Goal: Navigation & Orientation: Find specific page/section

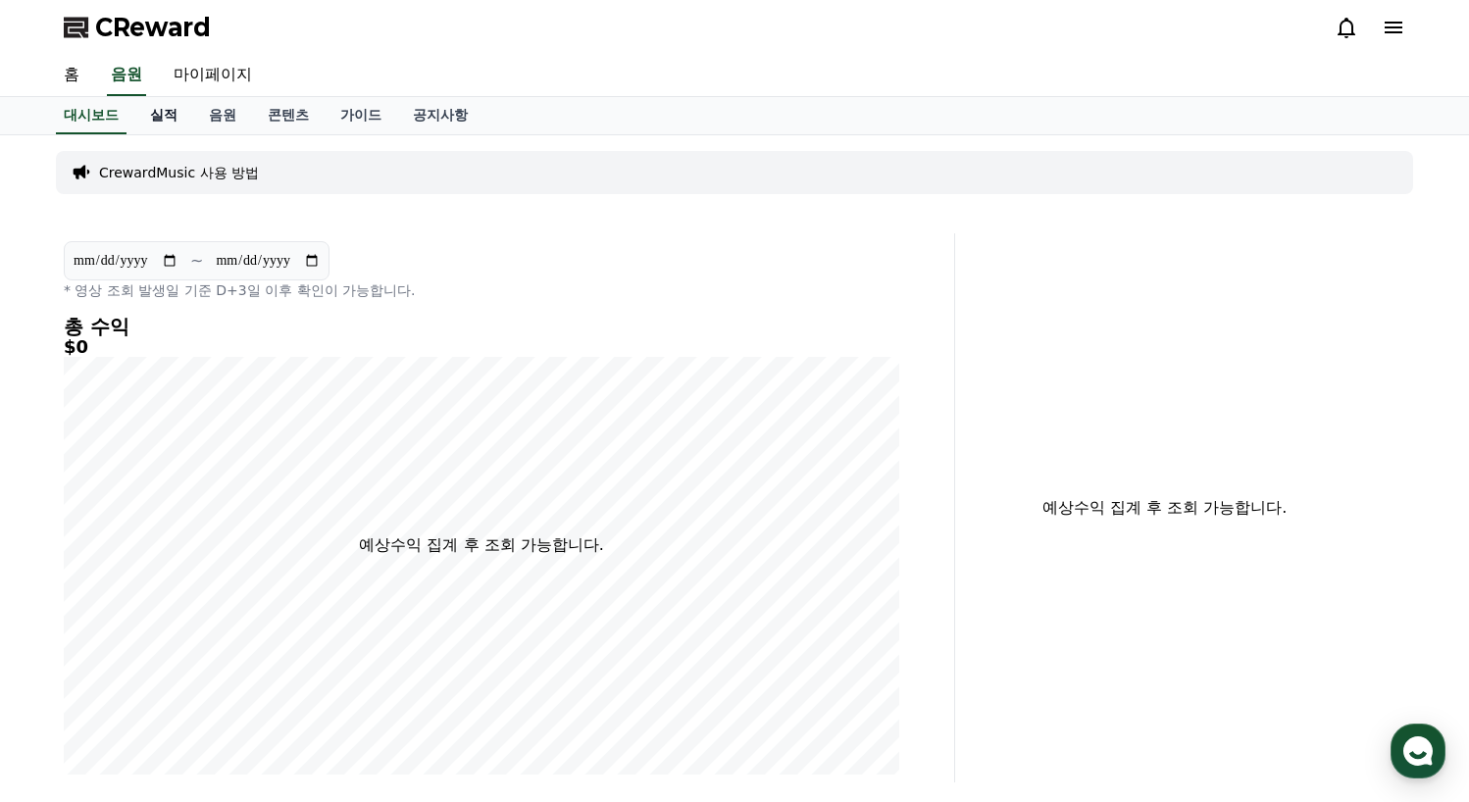
click at [156, 113] on link "실적" at bounding box center [163, 115] width 59 height 37
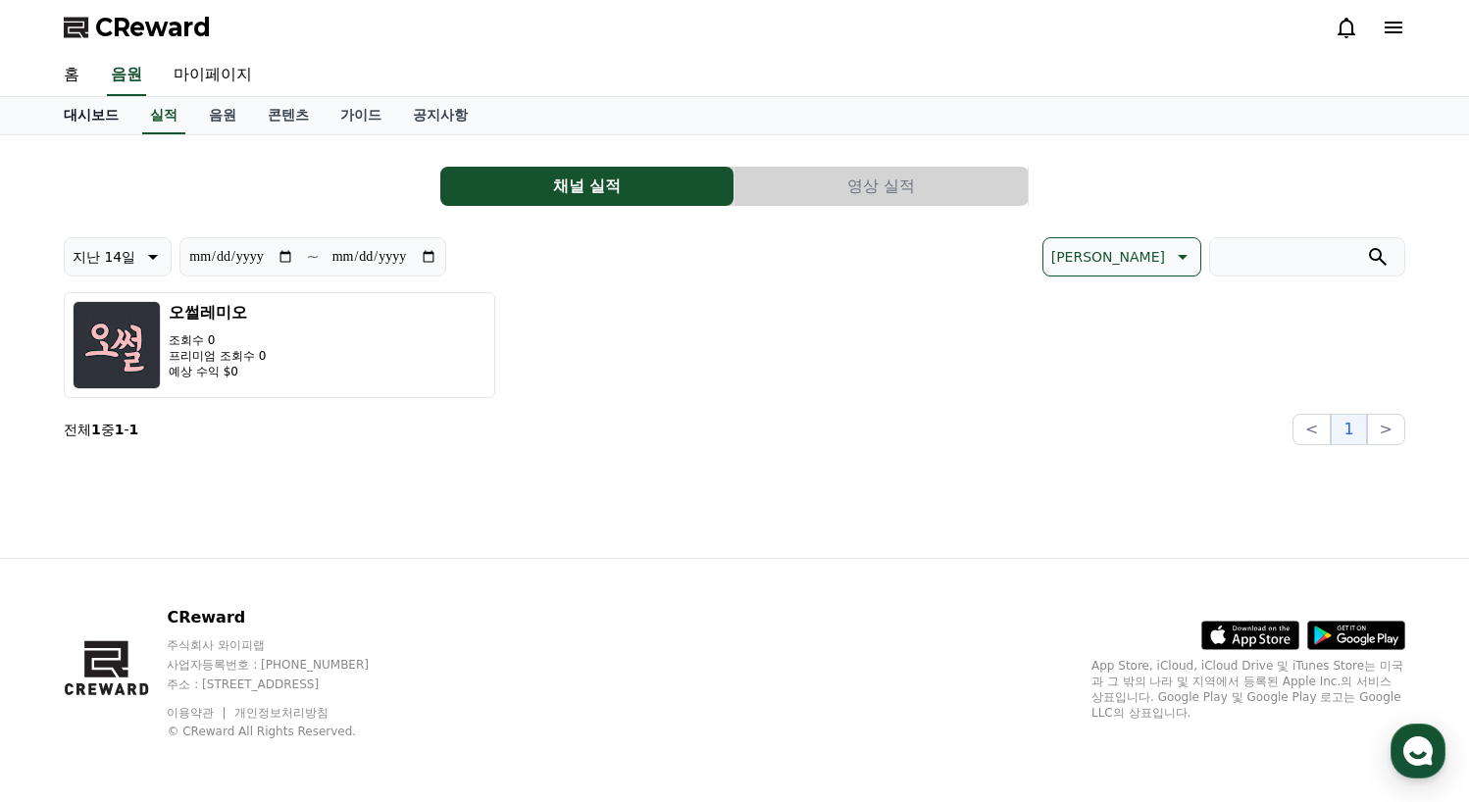
click at [89, 114] on link "대시보드" at bounding box center [91, 115] width 86 height 37
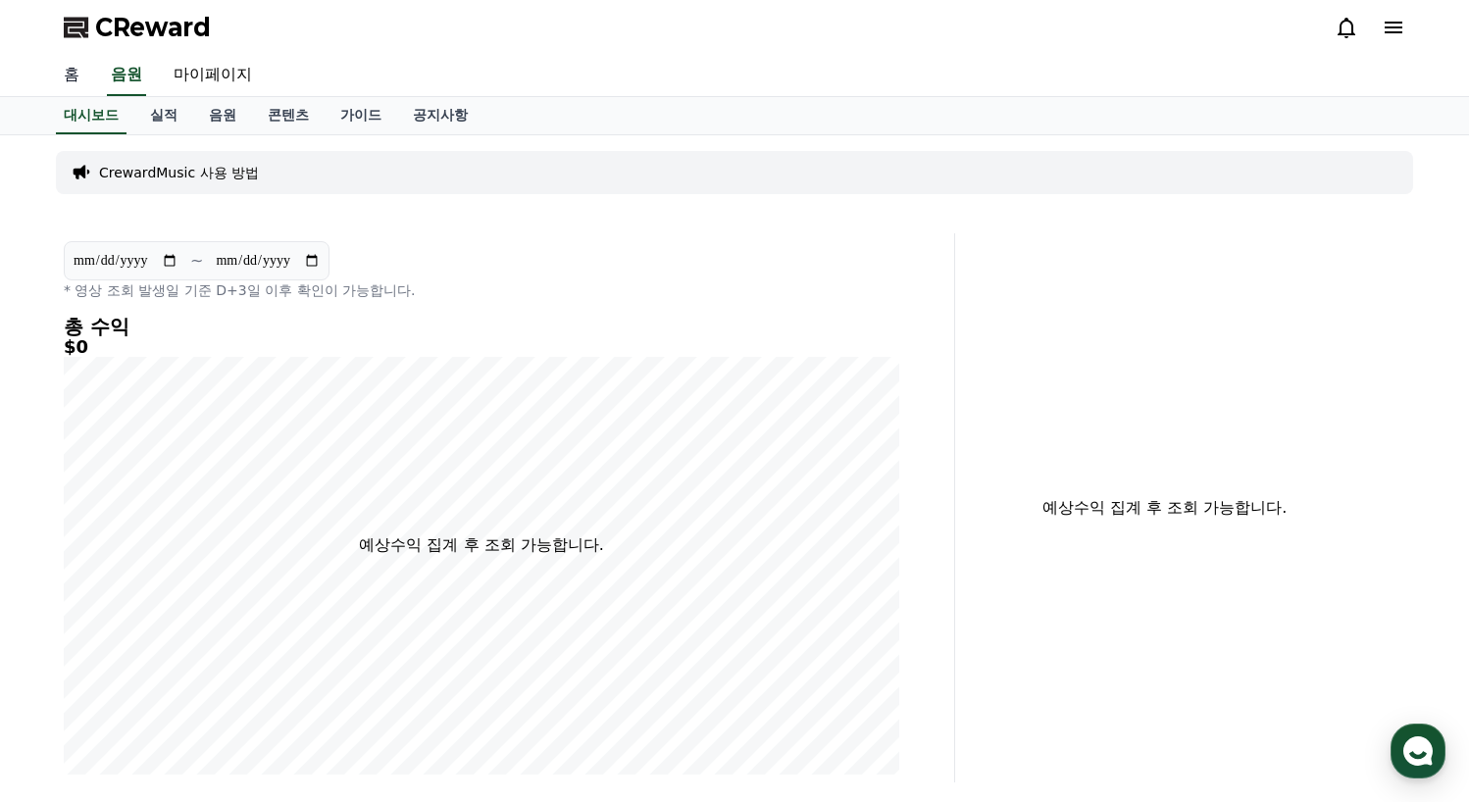
click at [86, 75] on link "홈" at bounding box center [71, 75] width 47 height 41
